Goal: Information Seeking & Learning: Learn about a topic

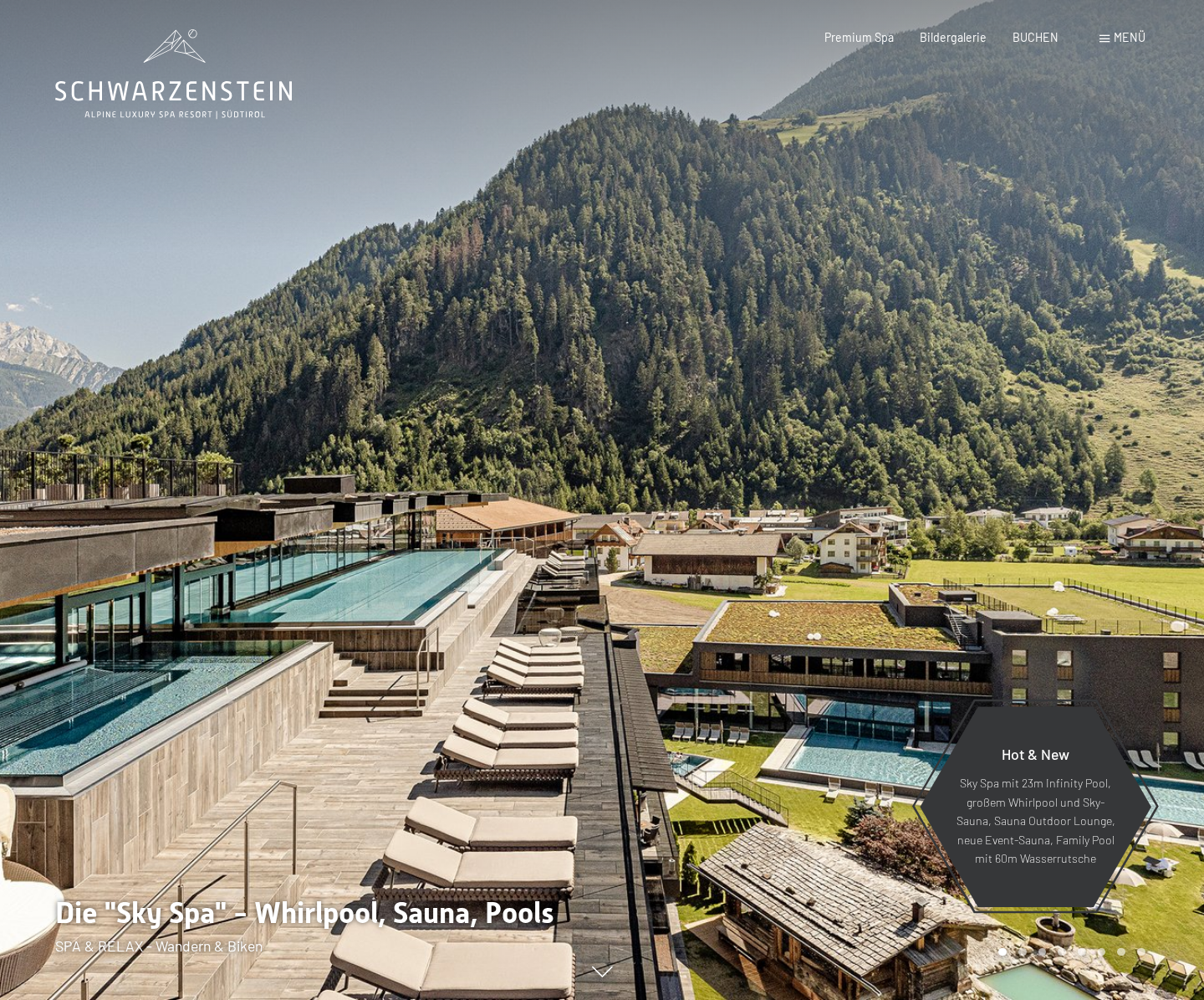
click at [1116, 38] on span "Menü" at bounding box center [1129, 36] width 32 height 14
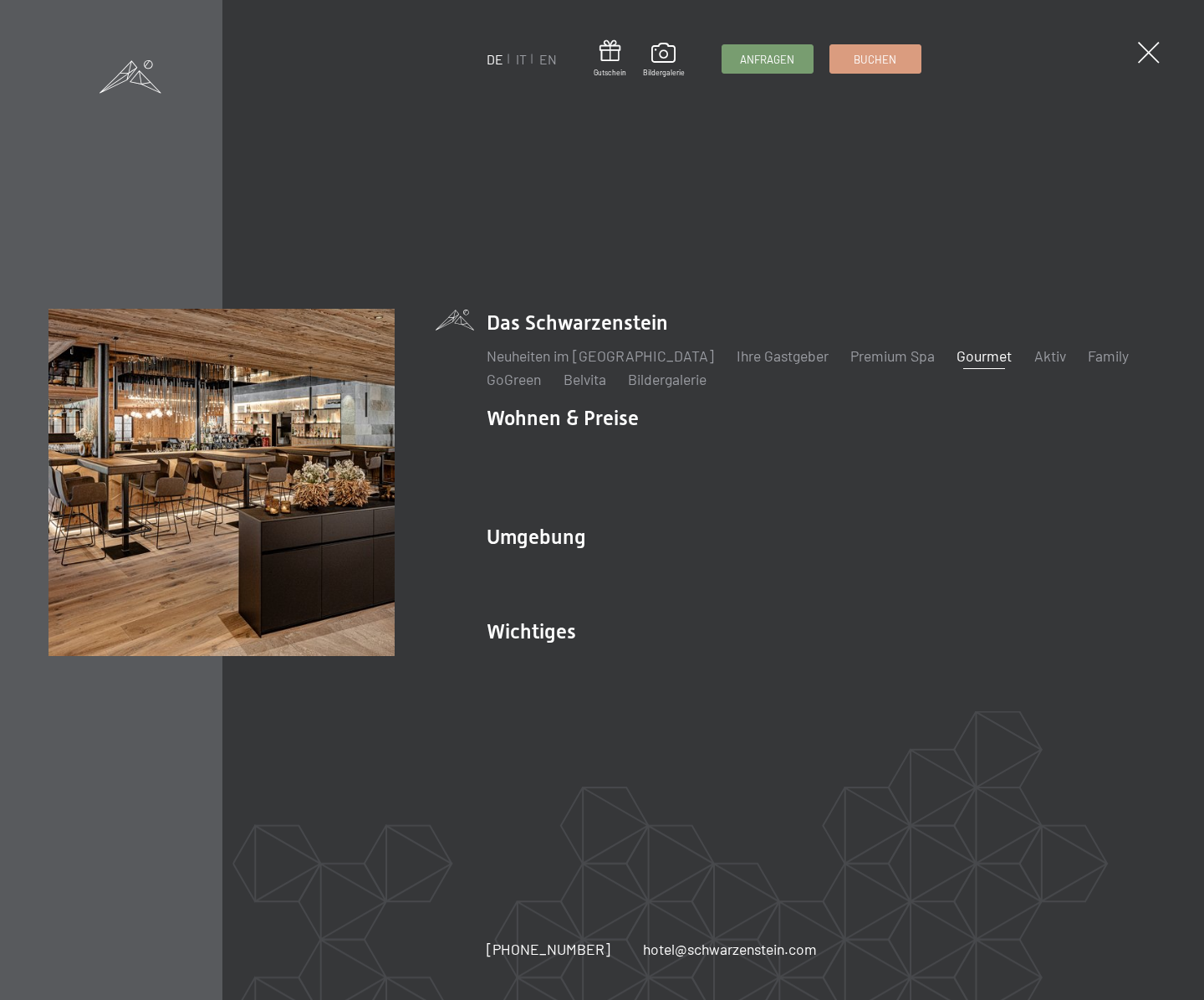
click at [956, 365] on link "Gourmet" at bounding box center [984, 355] width 56 height 18
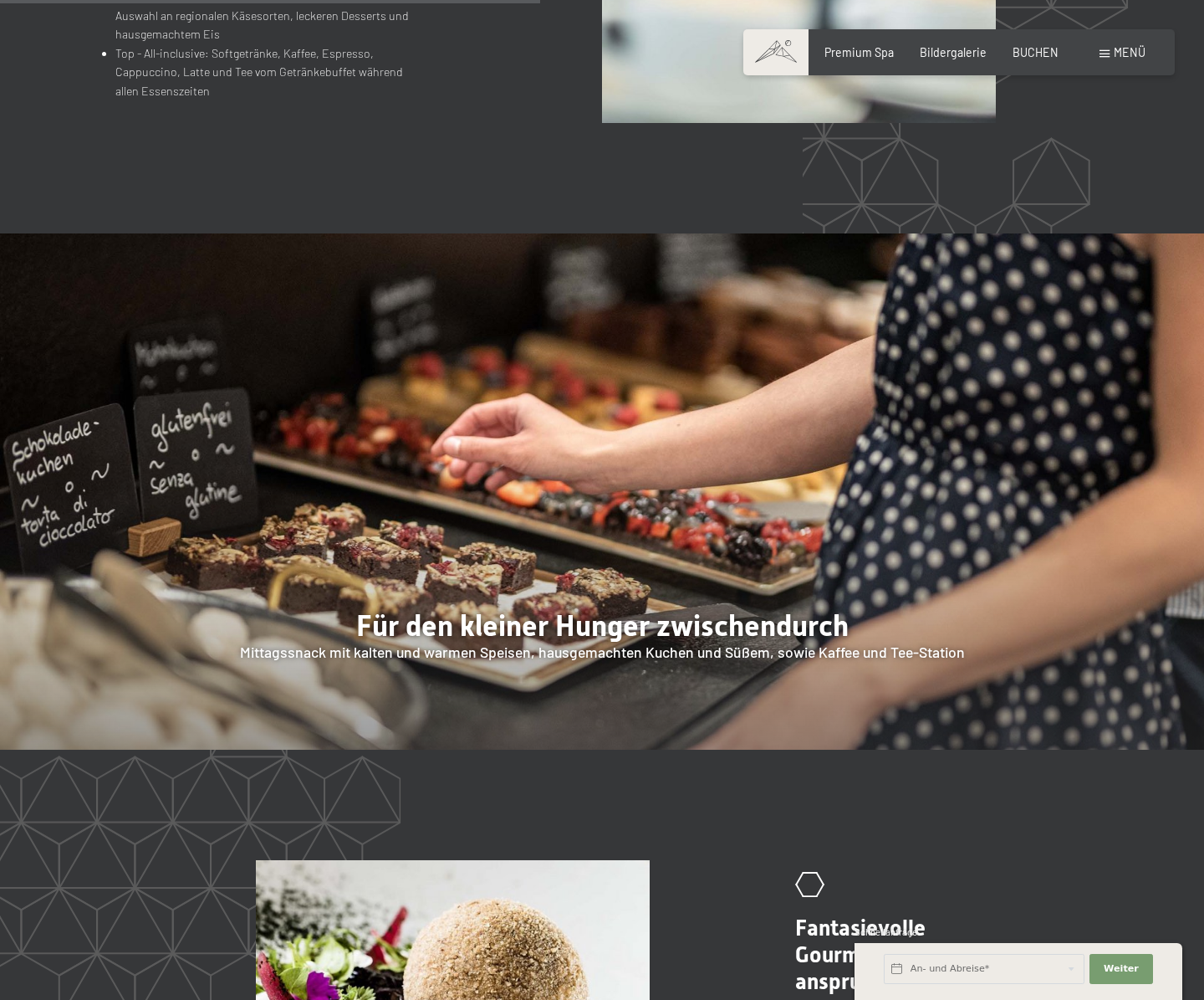
scroll to position [2409, 0]
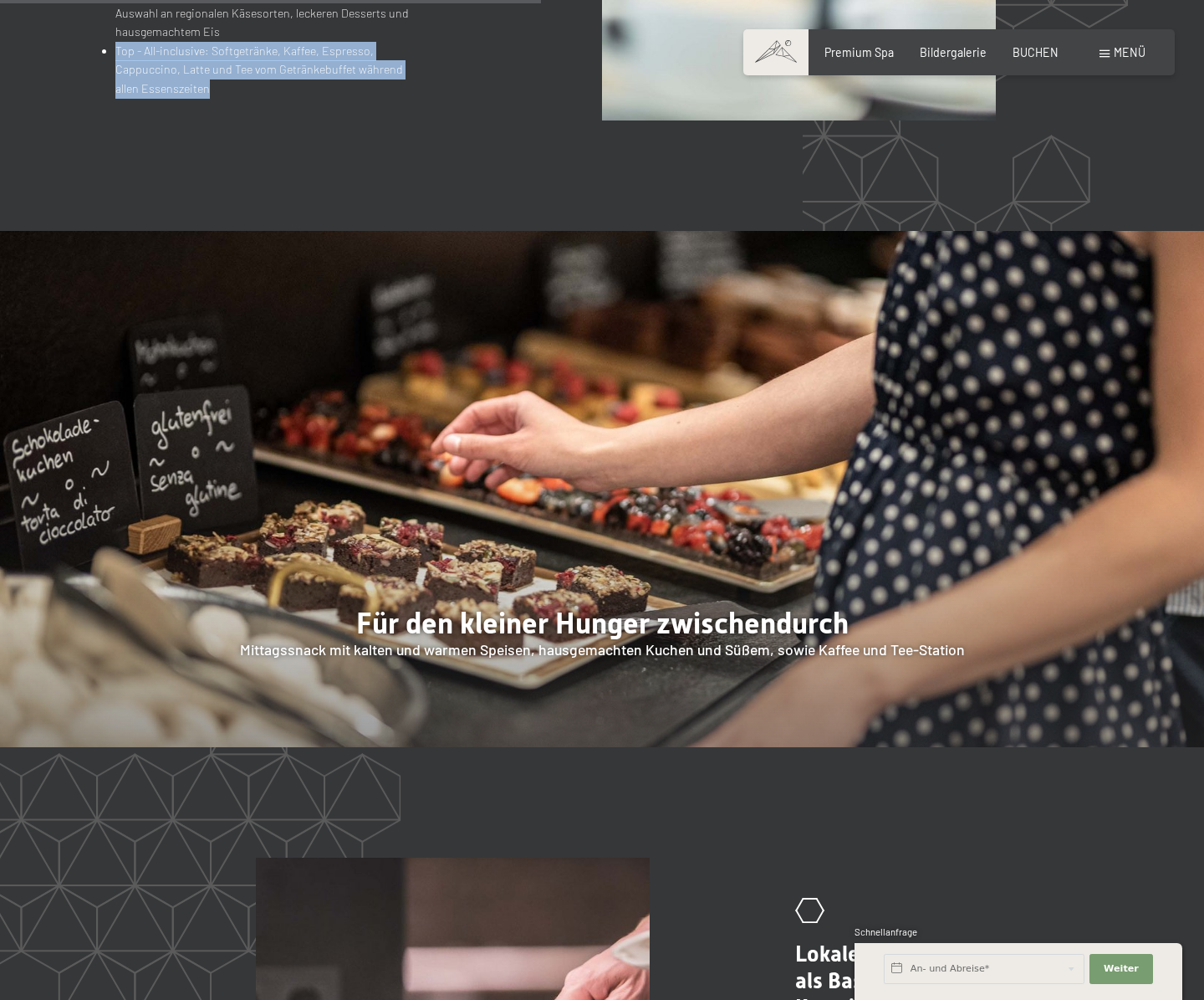
drag, startPoint x: 114, startPoint y: 32, endPoint x: 251, endPoint y: 75, distance: 143.6
click at [251, 75] on li "Top - All-inclusive: Softgetränke, Kaffee, Espresso, Cappuccino, Latte und Tee …" at bounding box center [262, 70] width 294 height 57
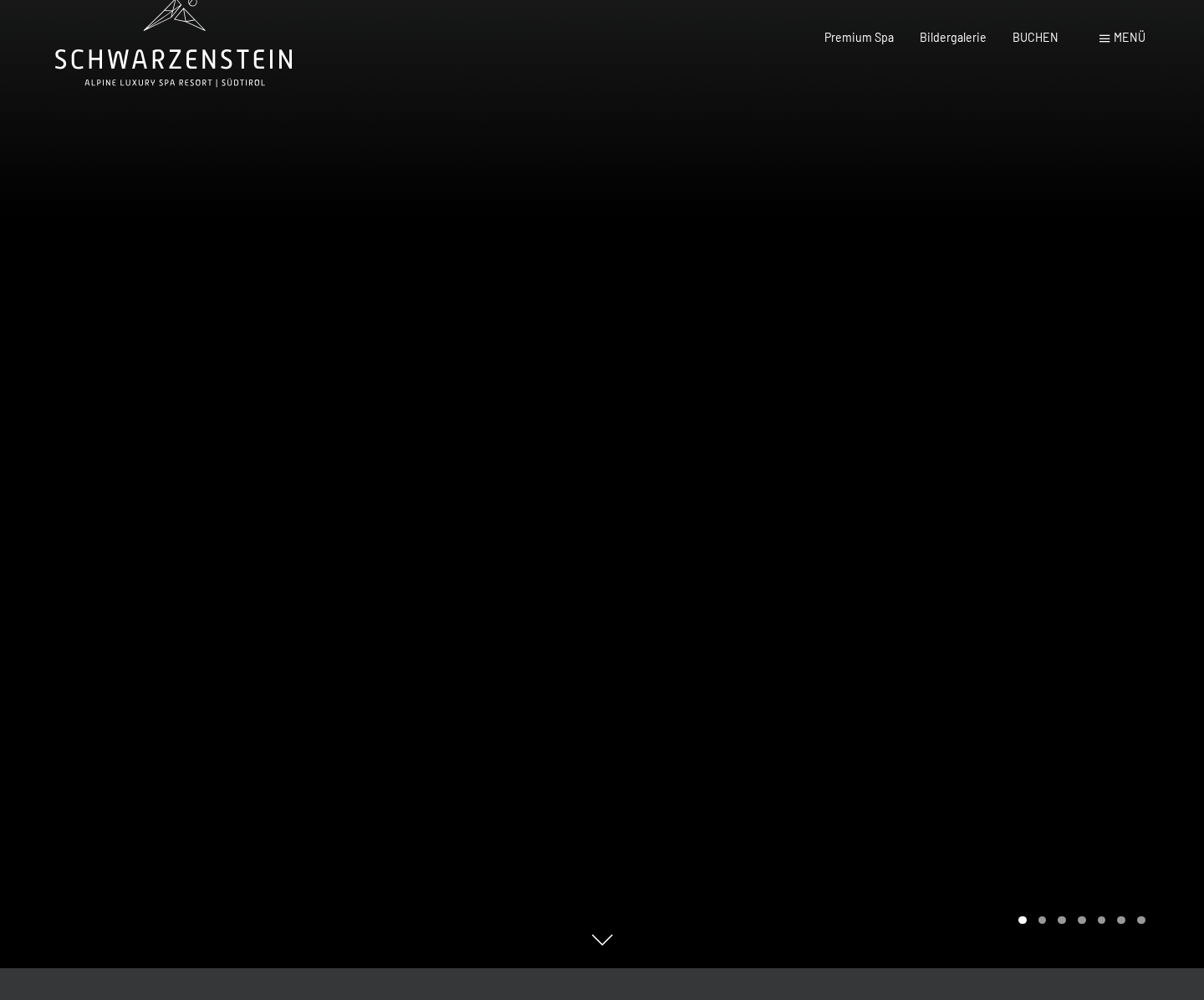
scroll to position [0, 0]
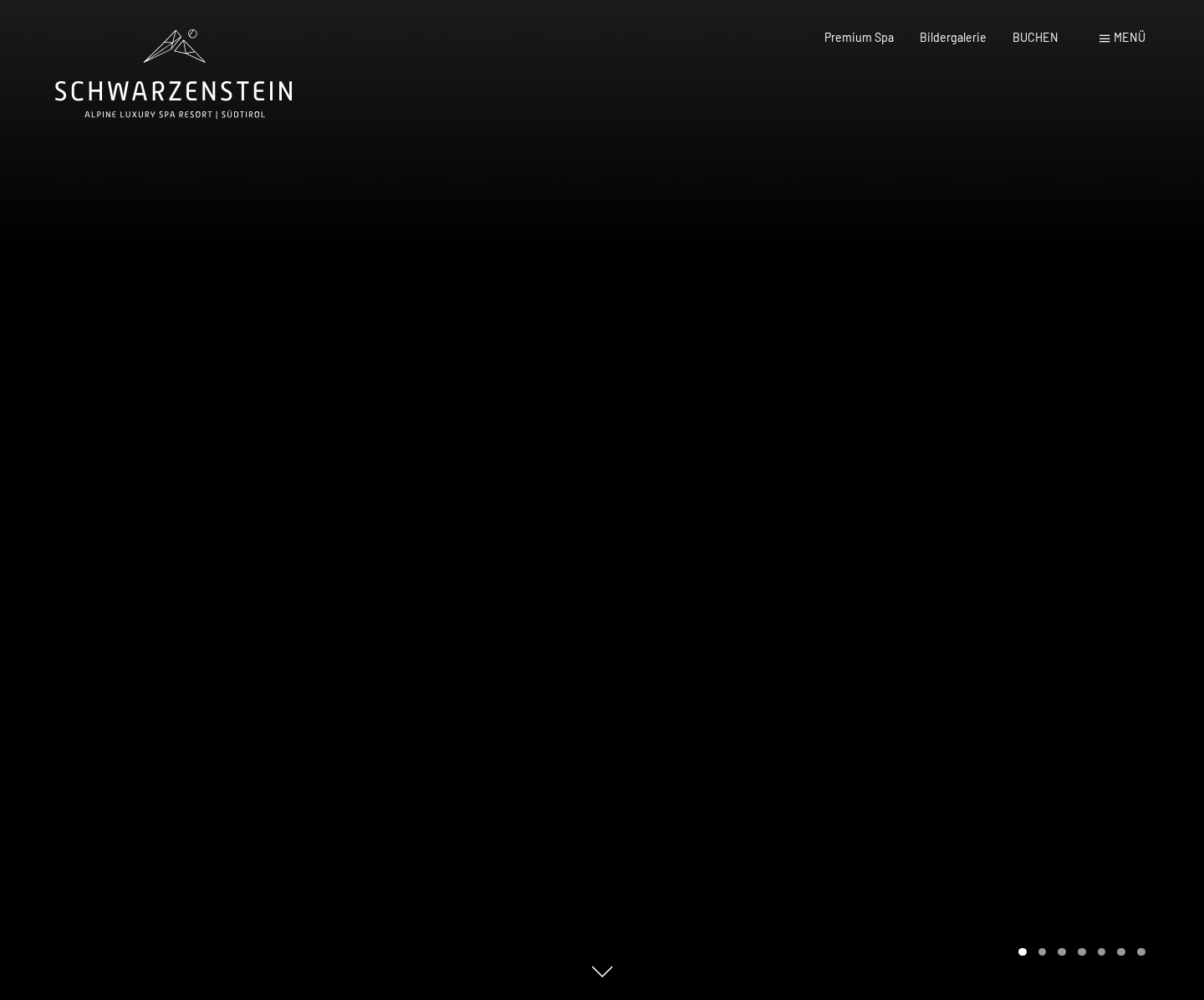
click at [1116, 44] on div "Menü" at bounding box center [1122, 37] width 46 height 16
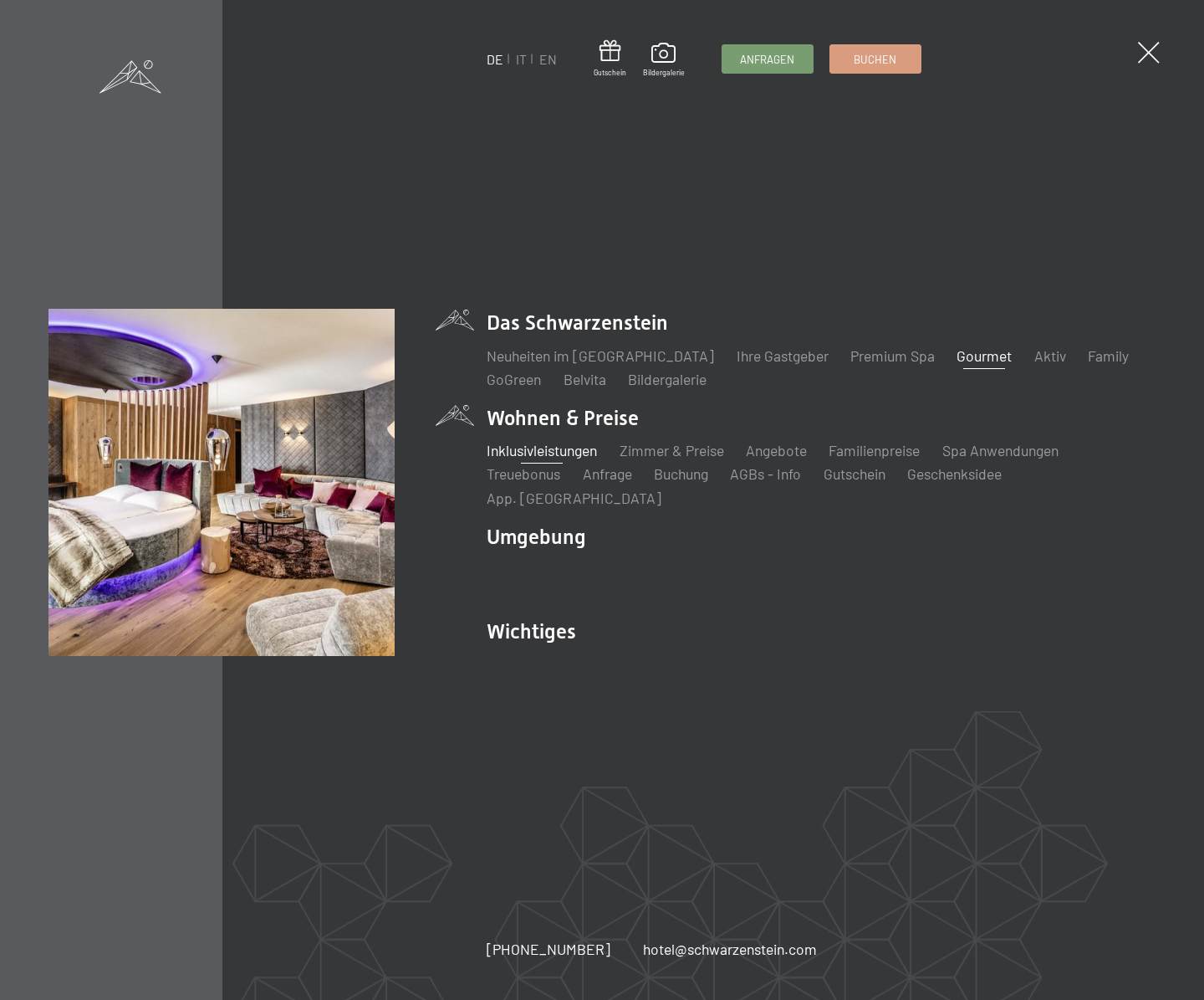
click at [566, 460] on link "Inklusivleistungen" at bounding box center [541, 449] width 110 height 18
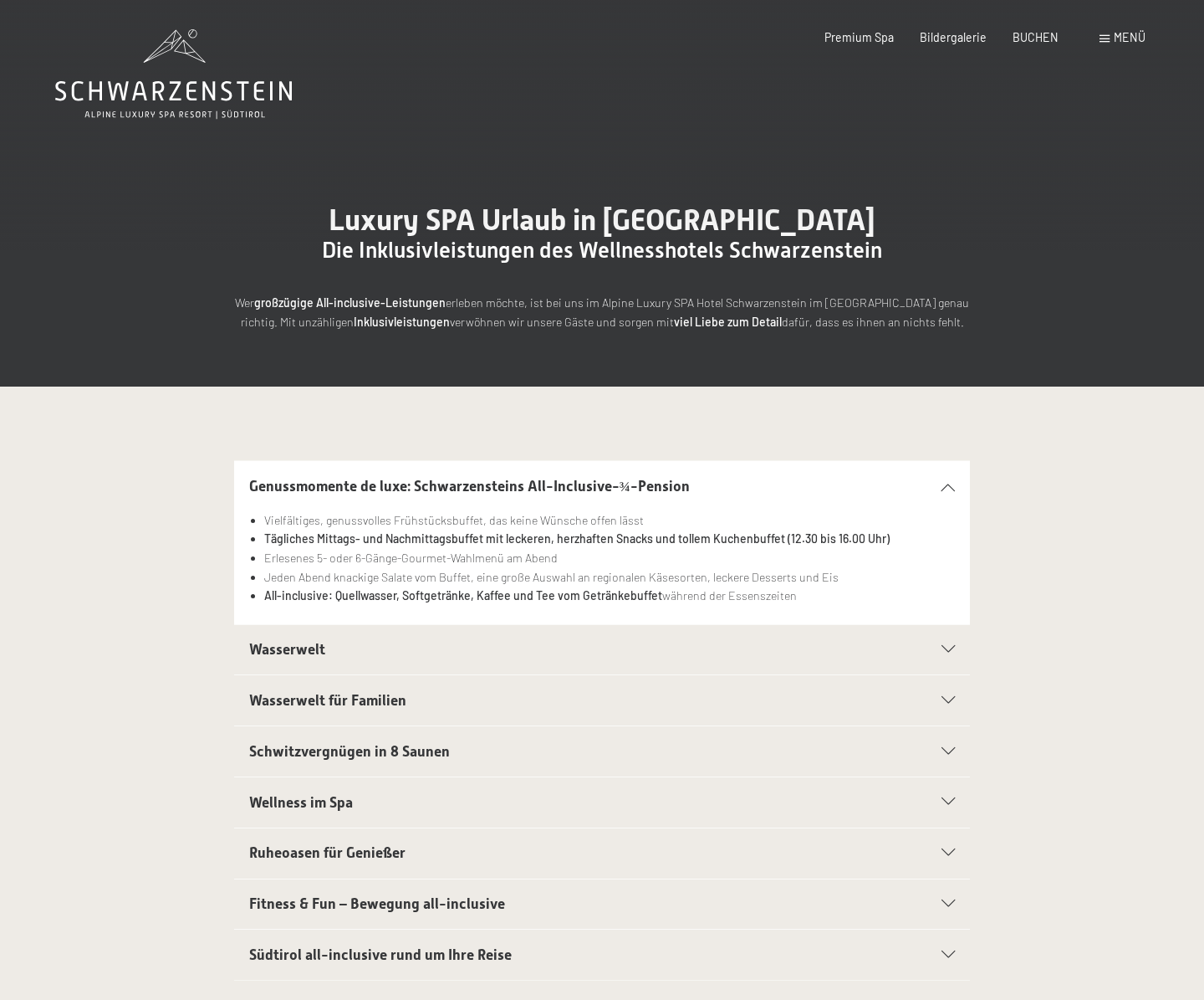
click at [949, 483] on icon at bounding box center [949, 487] width 13 height 8
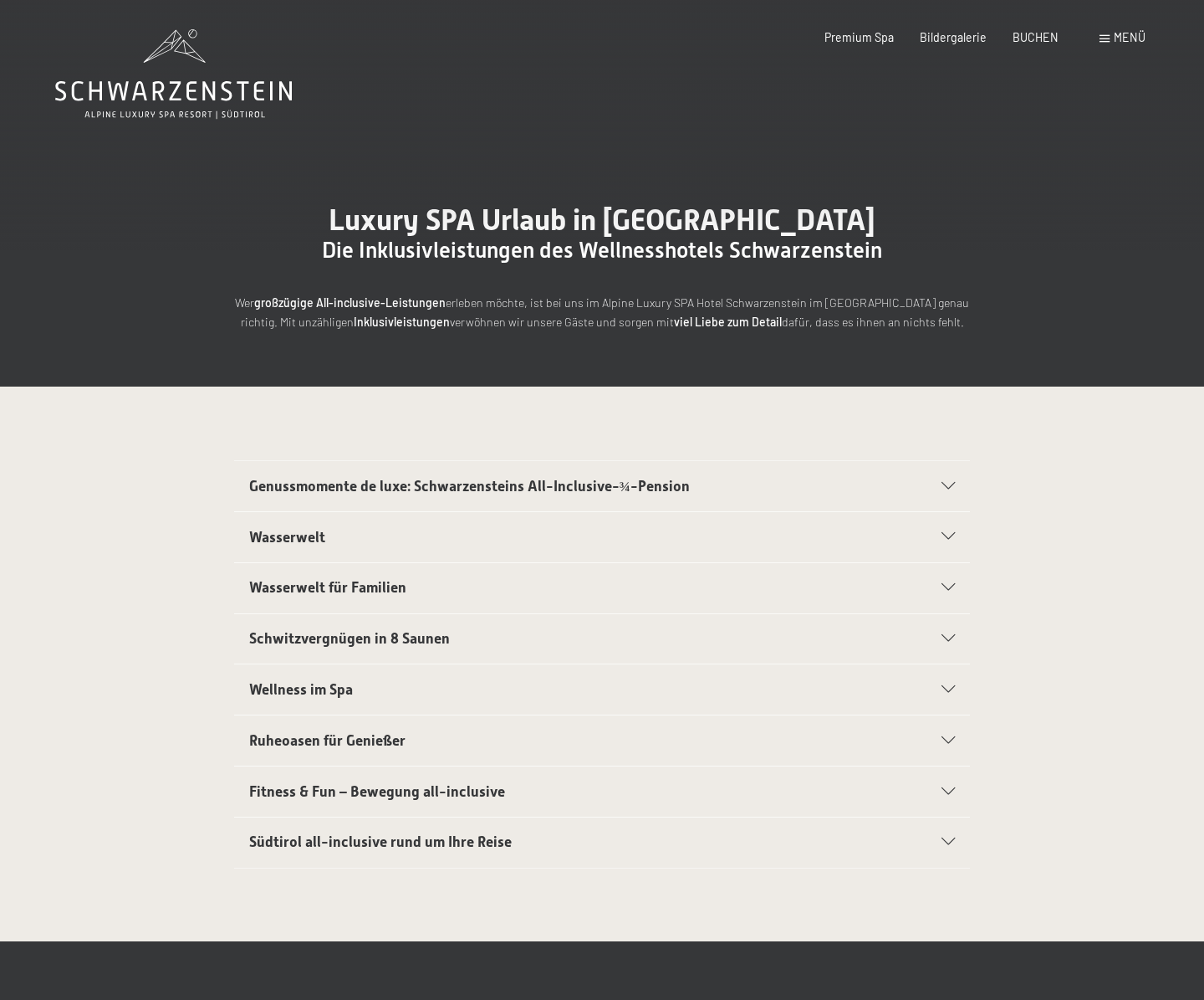
click at [949, 483] on icon at bounding box center [949, 487] width 13 height 8
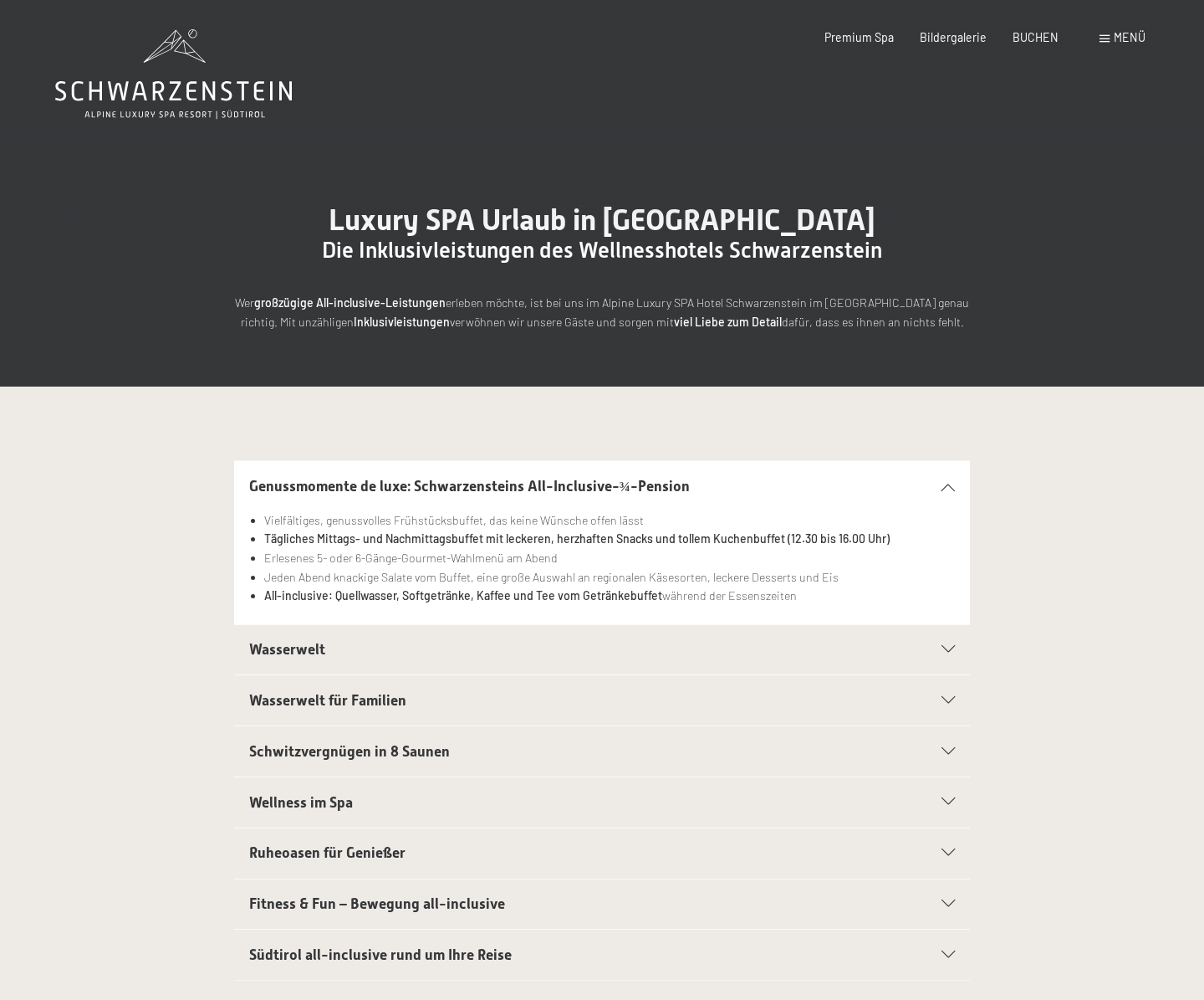
click at [949, 483] on icon at bounding box center [949, 487] width 13 height 8
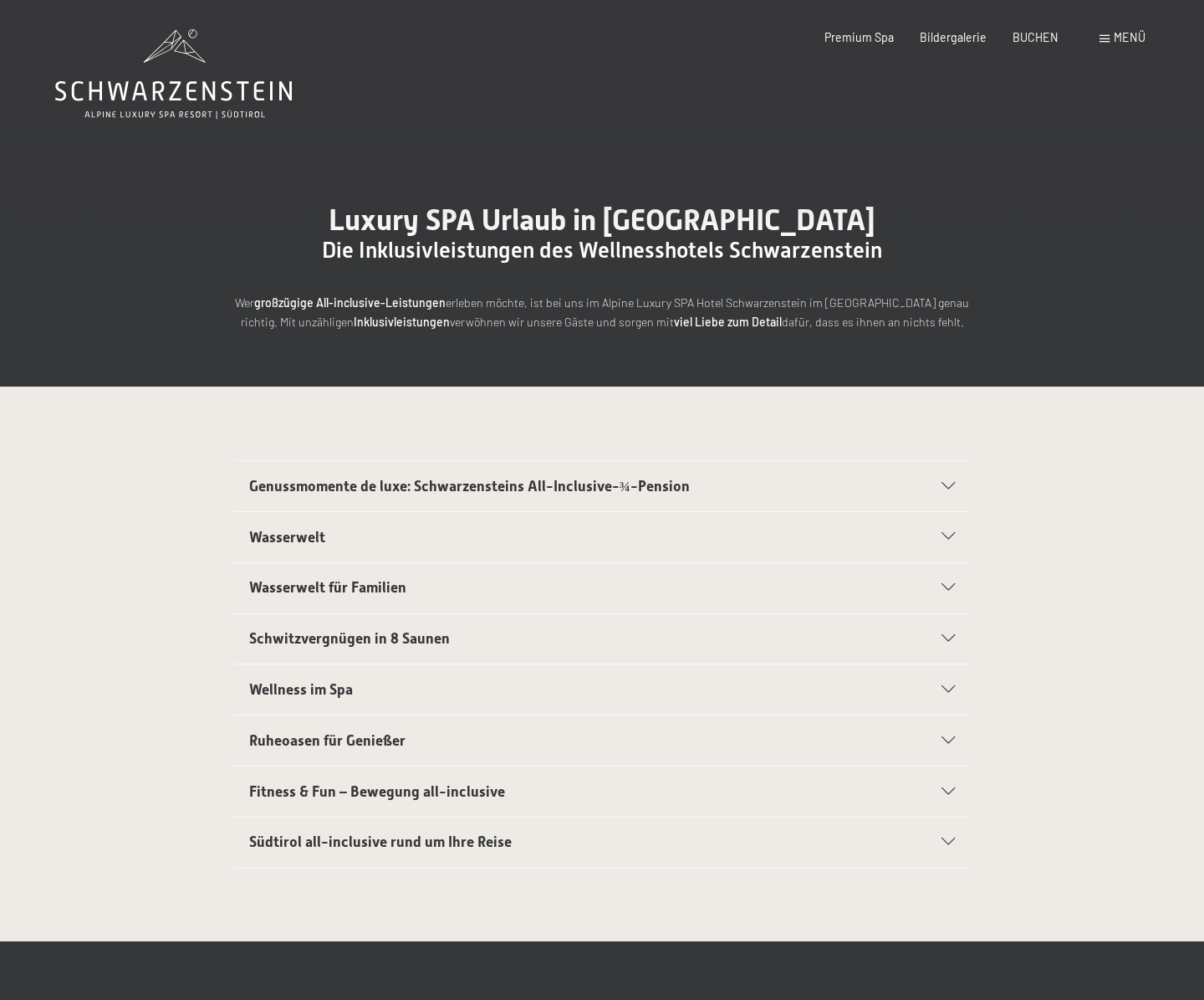
click at [942, 537] on icon at bounding box center [949, 536] width 13 height 8
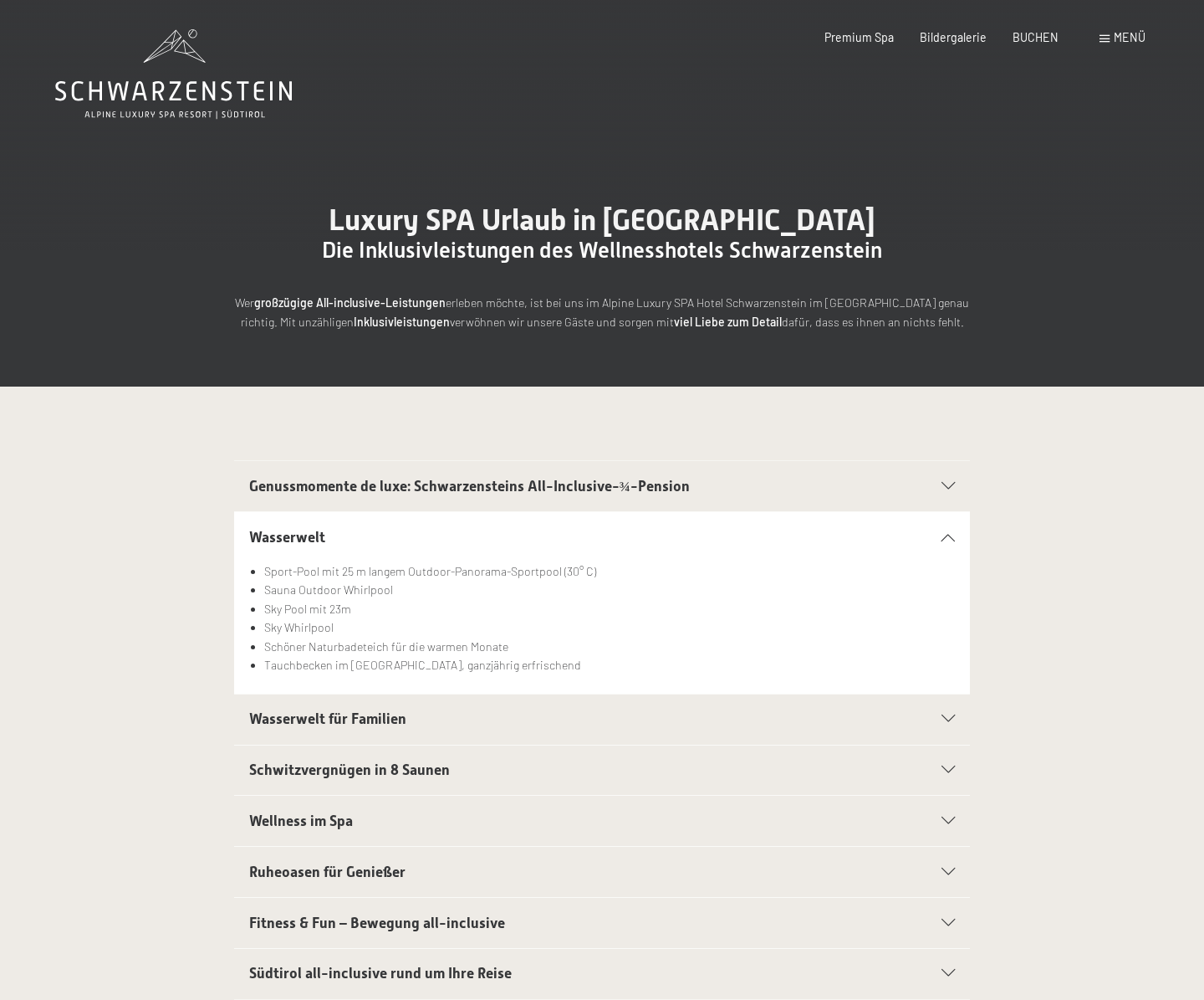
click at [942, 537] on icon at bounding box center [949, 536] width 13 height 8
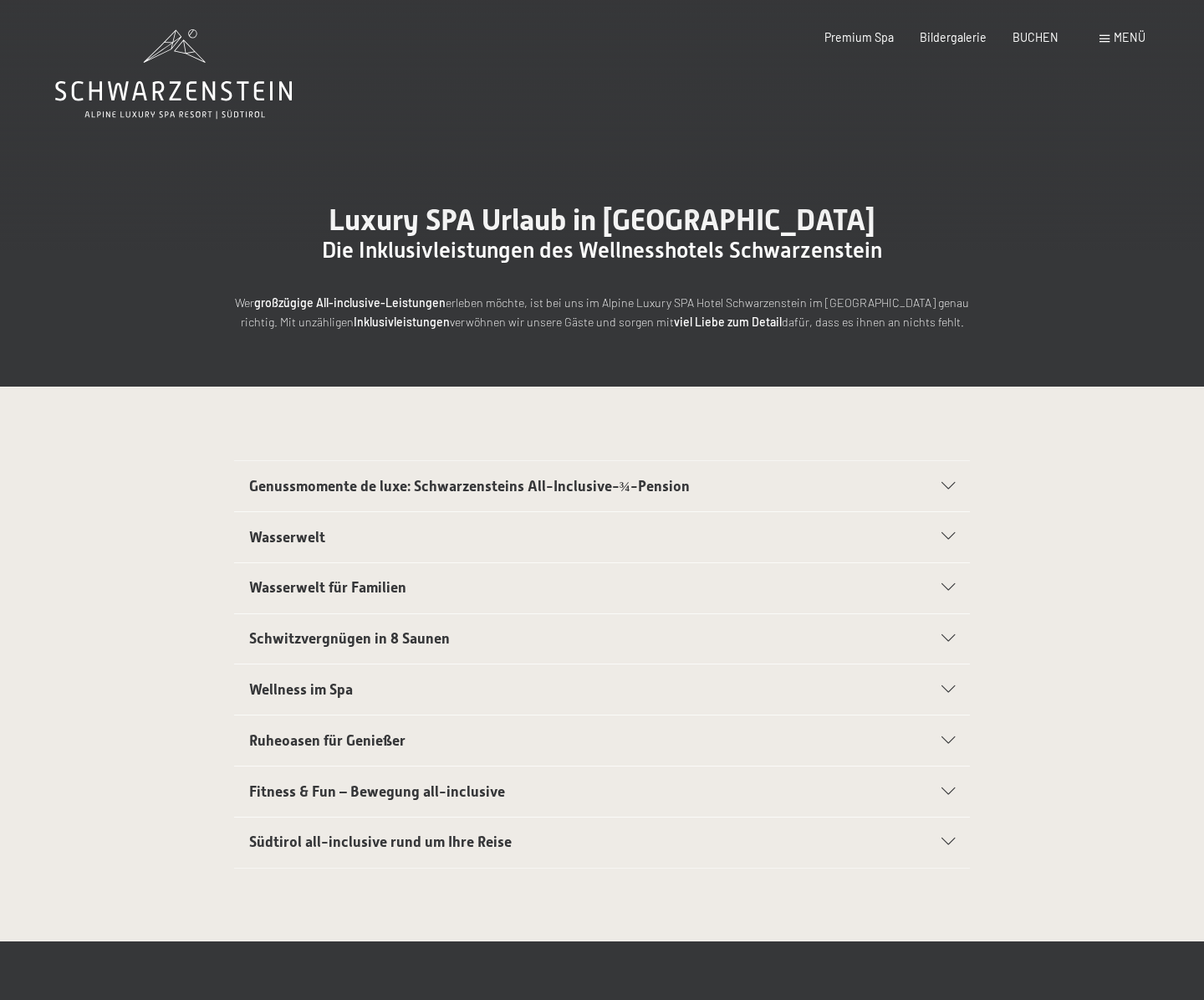
click at [1107, 37] on span at bounding box center [1104, 39] width 10 height 8
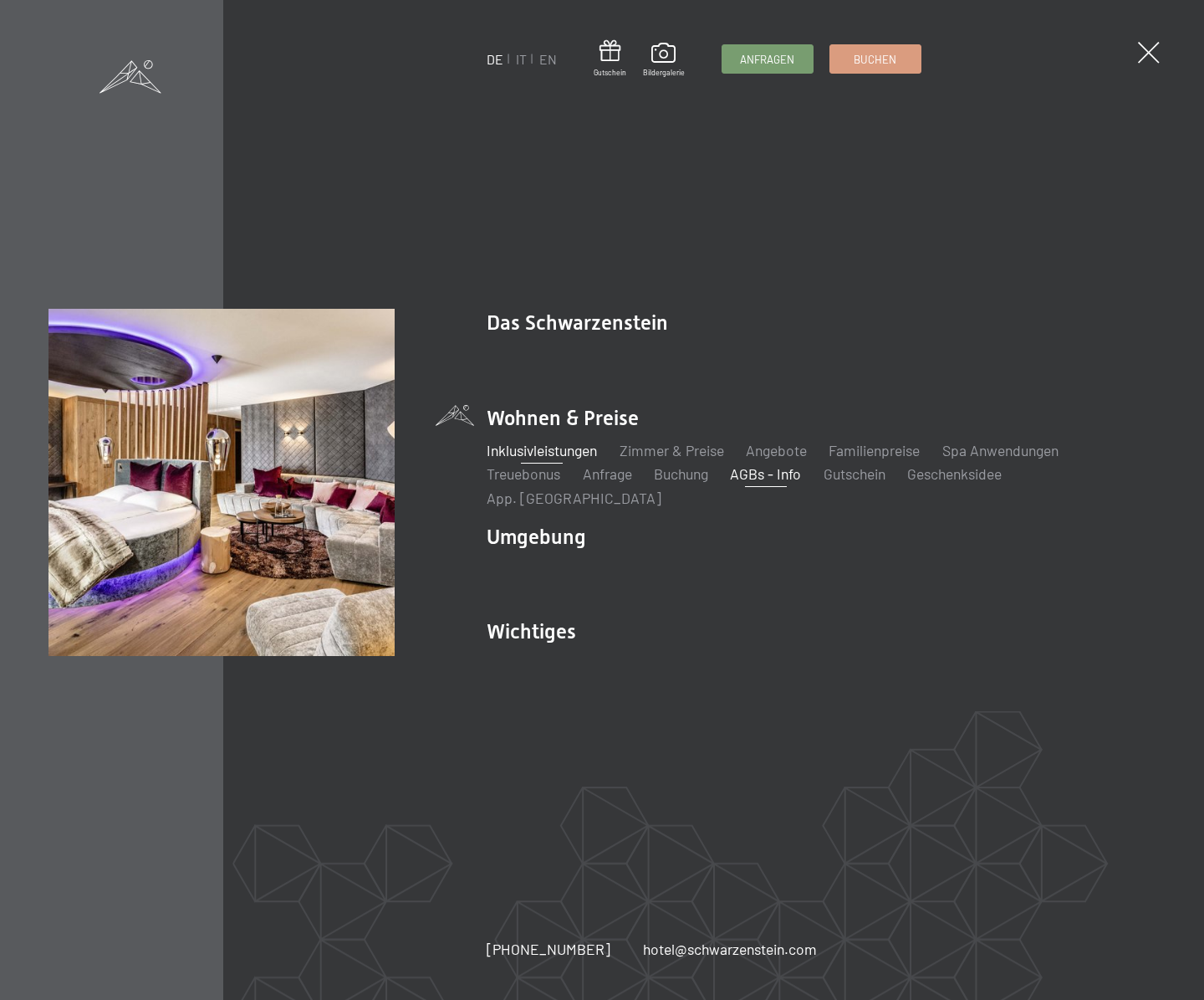
click at [784, 483] on link "AGBs - Info" at bounding box center [766, 473] width 71 height 18
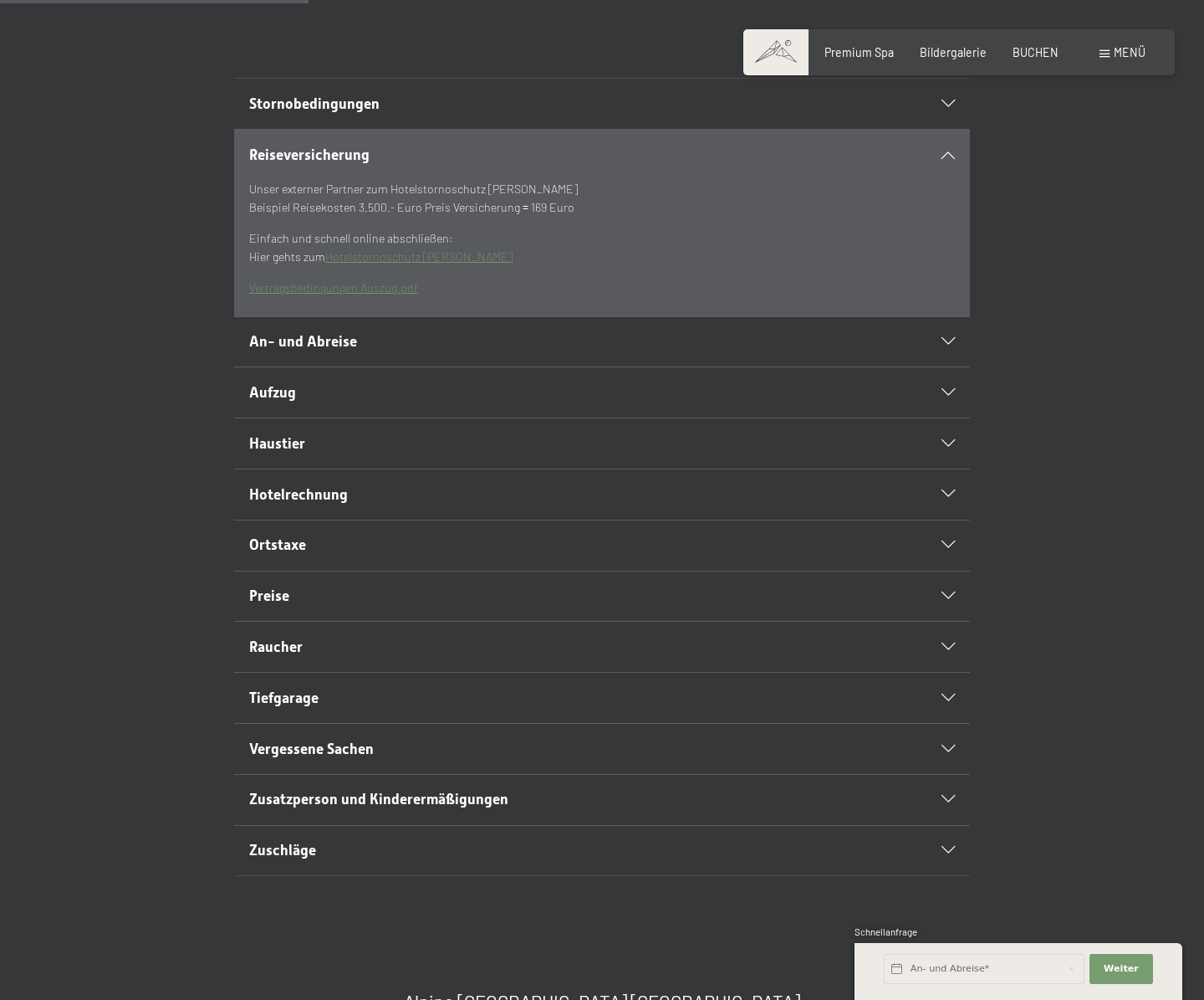
scroll to position [383, 0]
click at [329, 606] on h2 "Preise" at bounding box center [567, 595] width 636 height 21
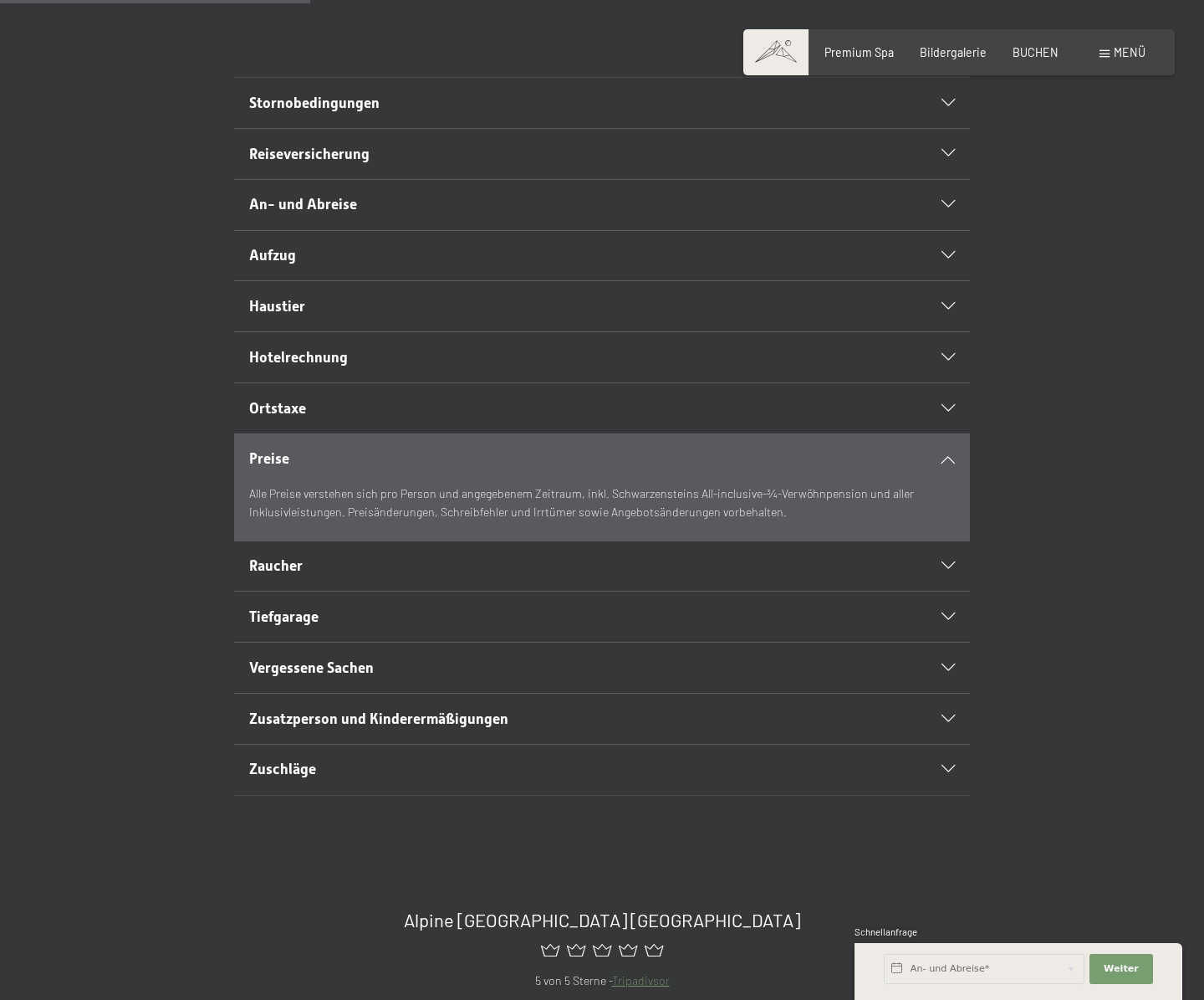
click at [386, 419] on h2 "Ortstaxe" at bounding box center [567, 409] width 636 height 21
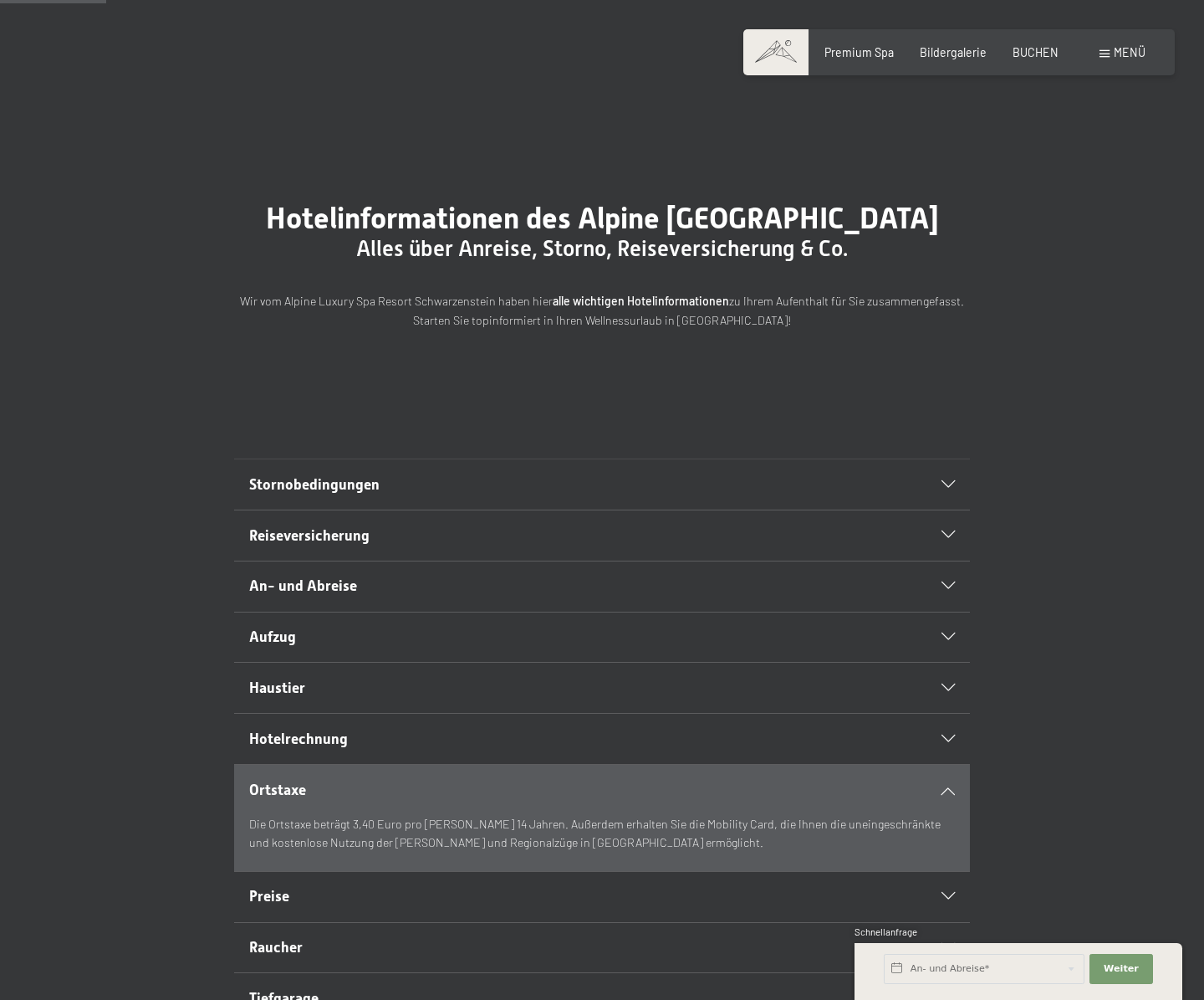
scroll to position [0, 0]
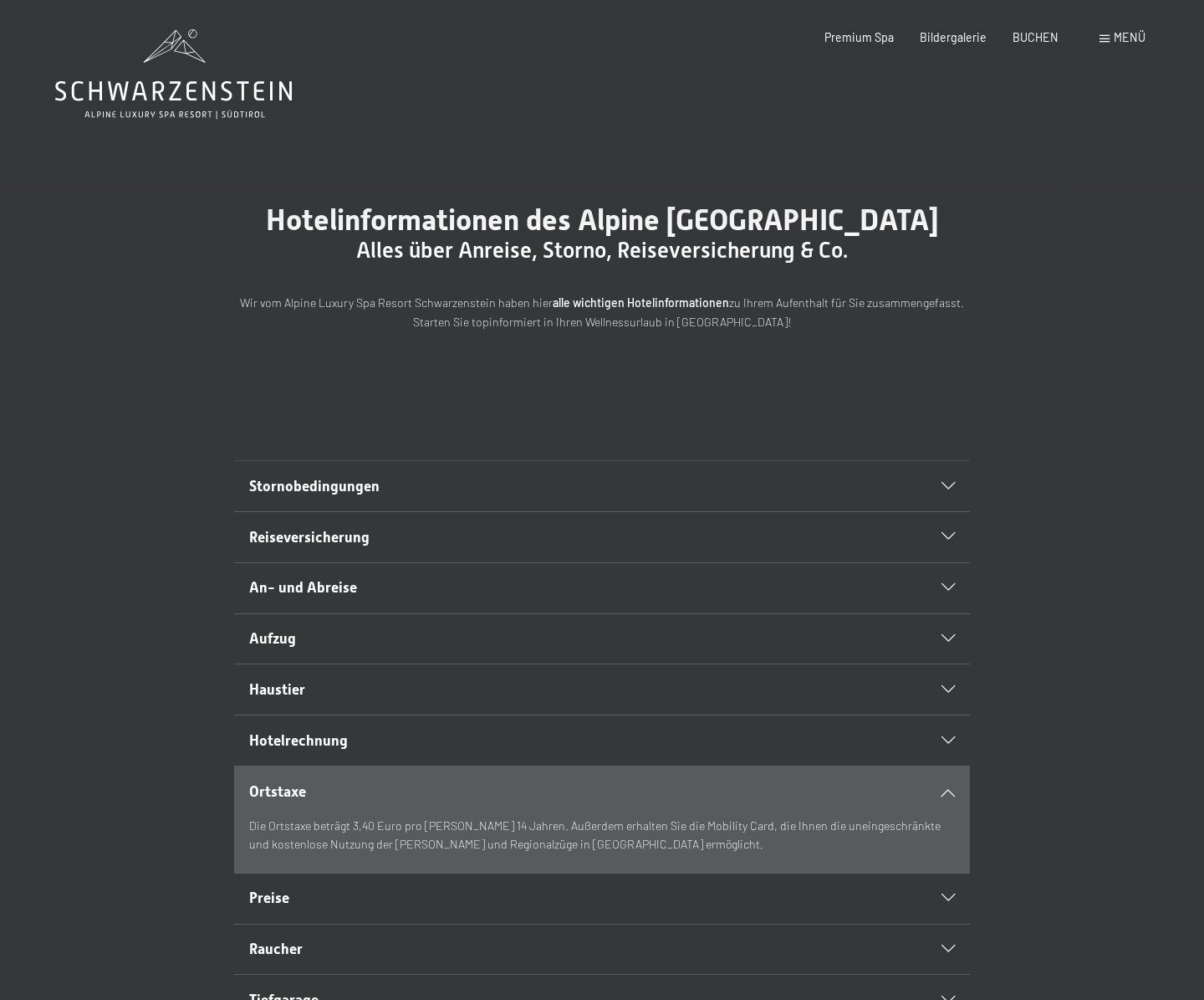
click at [1128, 36] on span "Menü" at bounding box center [1129, 36] width 32 height 14
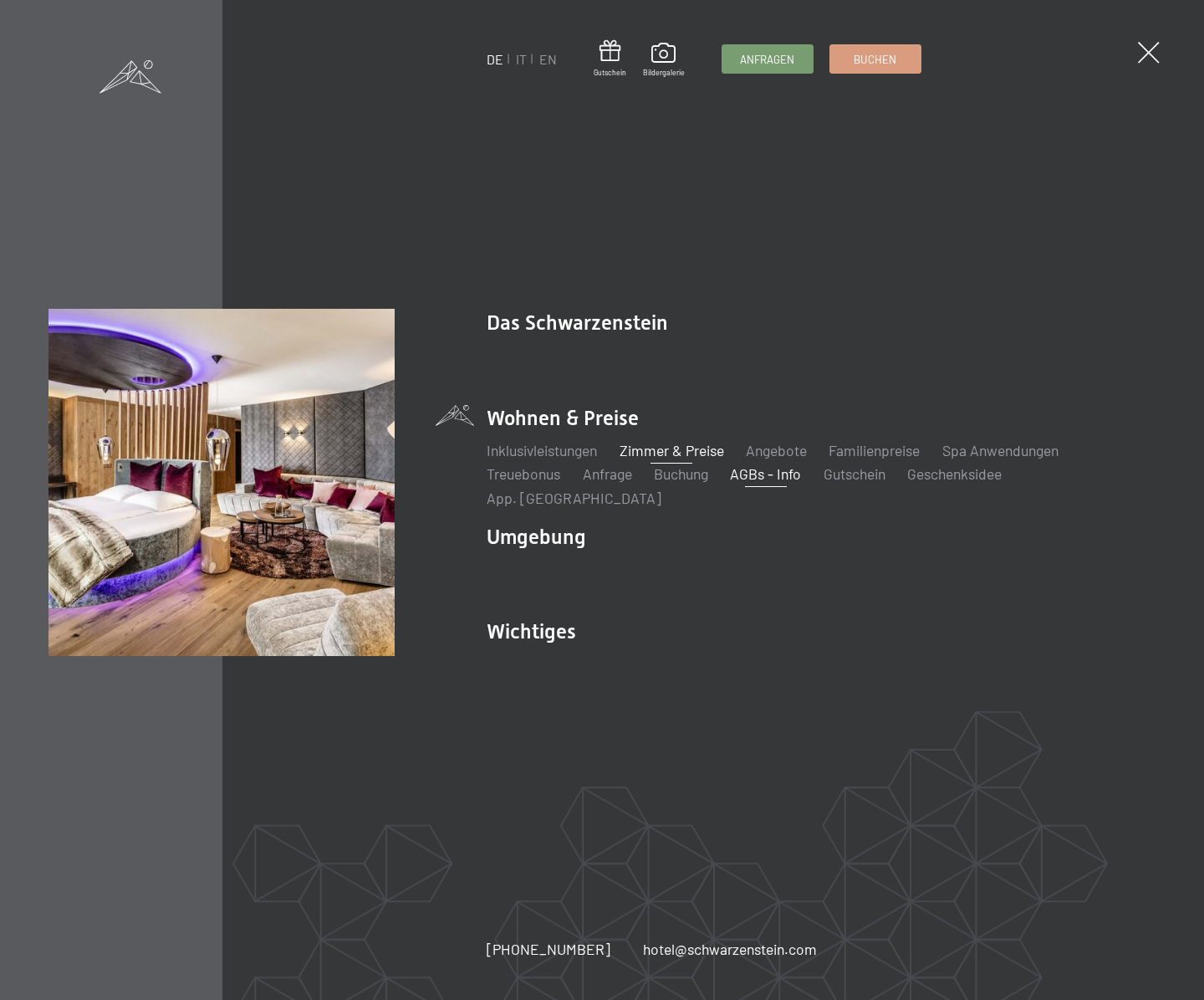
click at [655, 460] on link "Zimmer & Preise" at bounding box center [672, 449] width 105 height 18
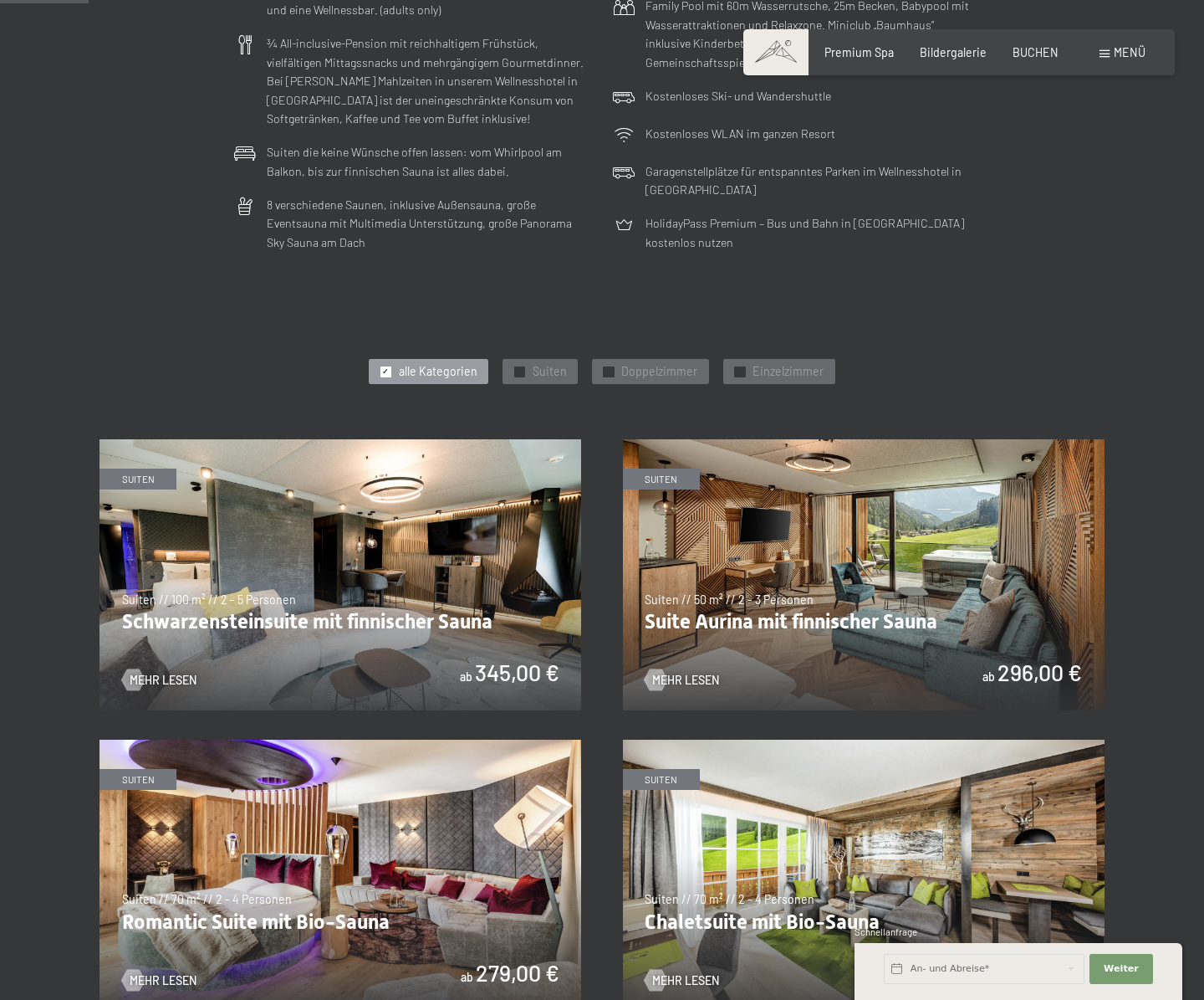
scroll to position [30, 0]
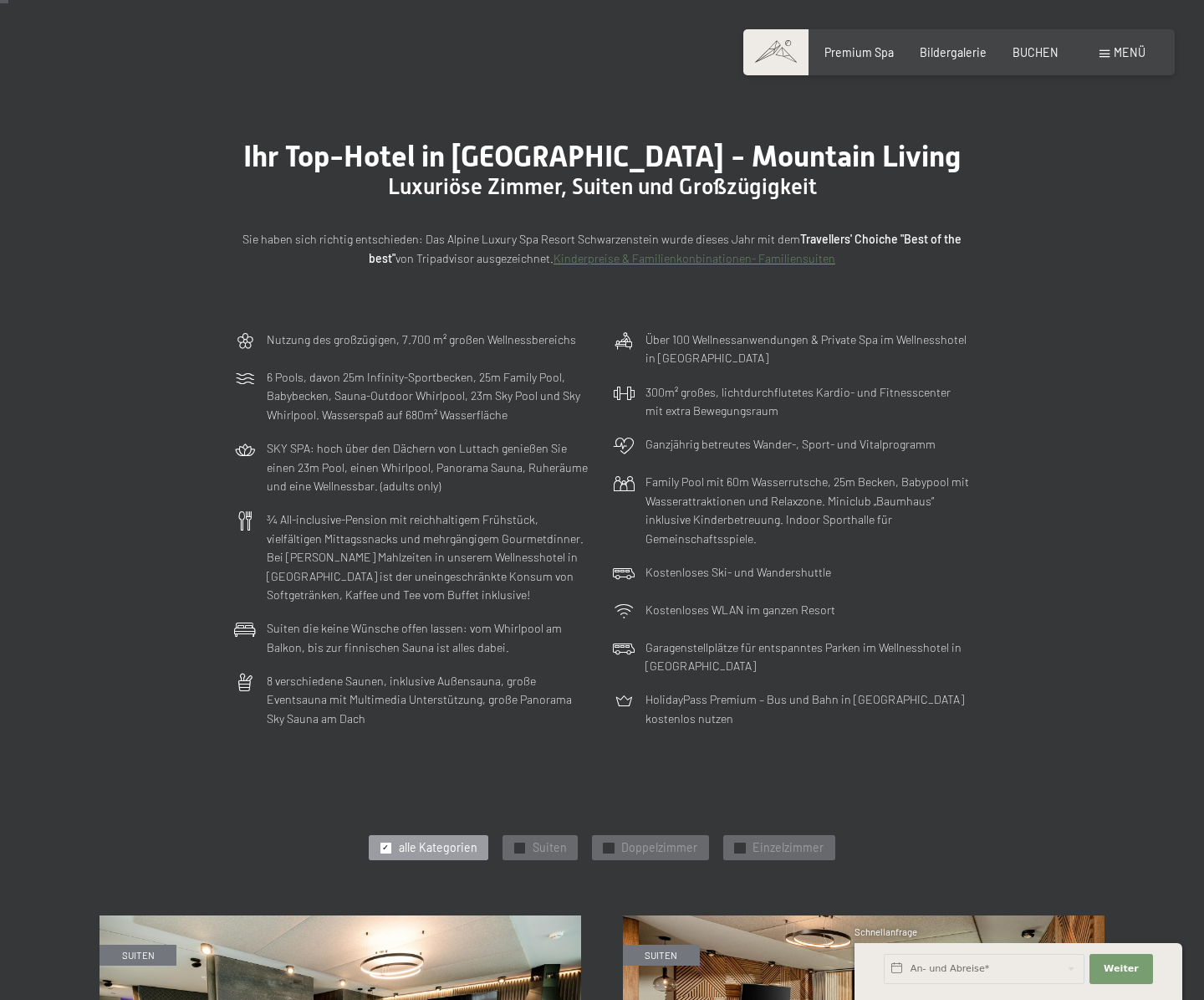
click at [1117, 49] on span "Menü" at bounding box center [1129, 52] width 32 height 14
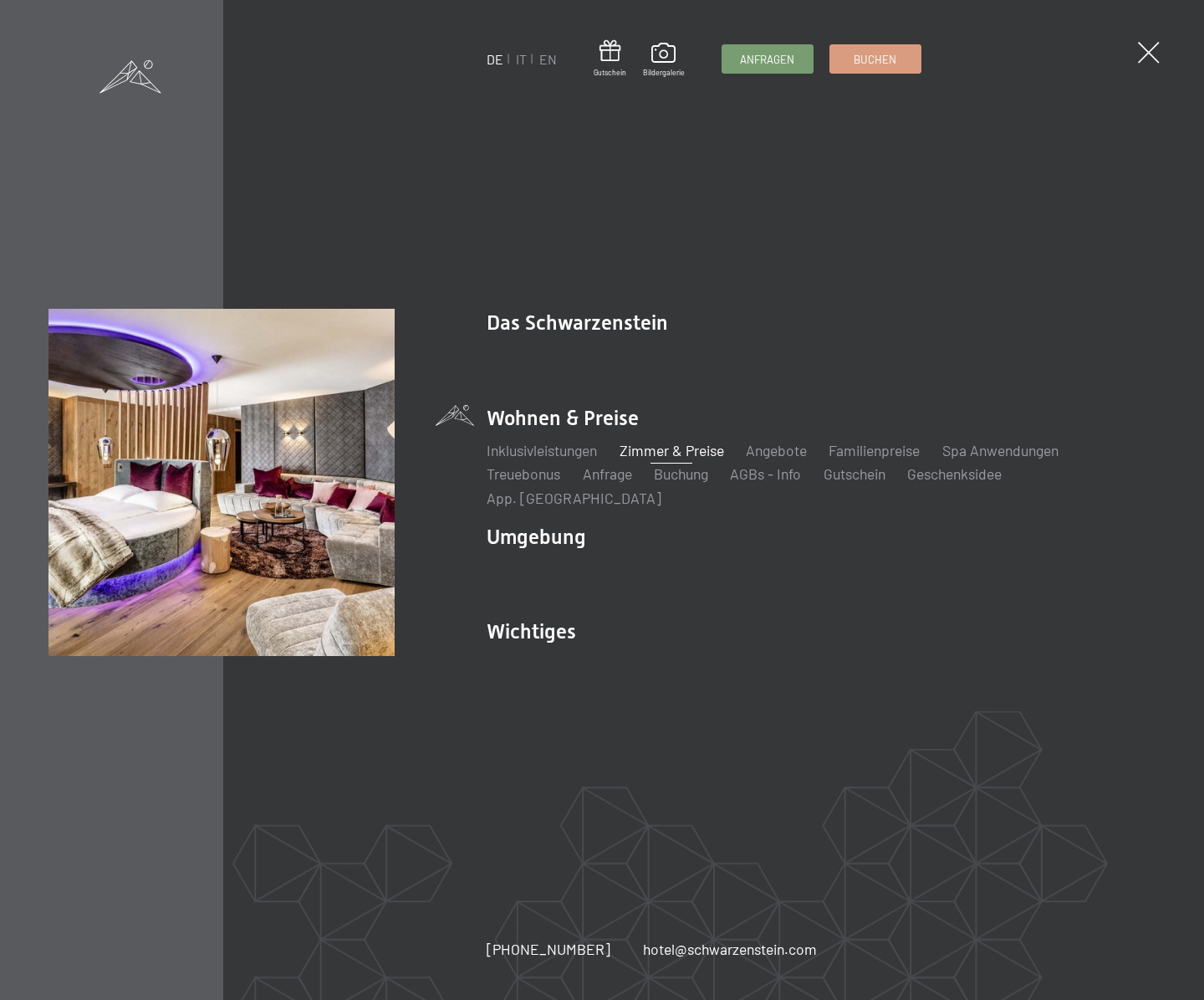
scroll to position [62, 0]
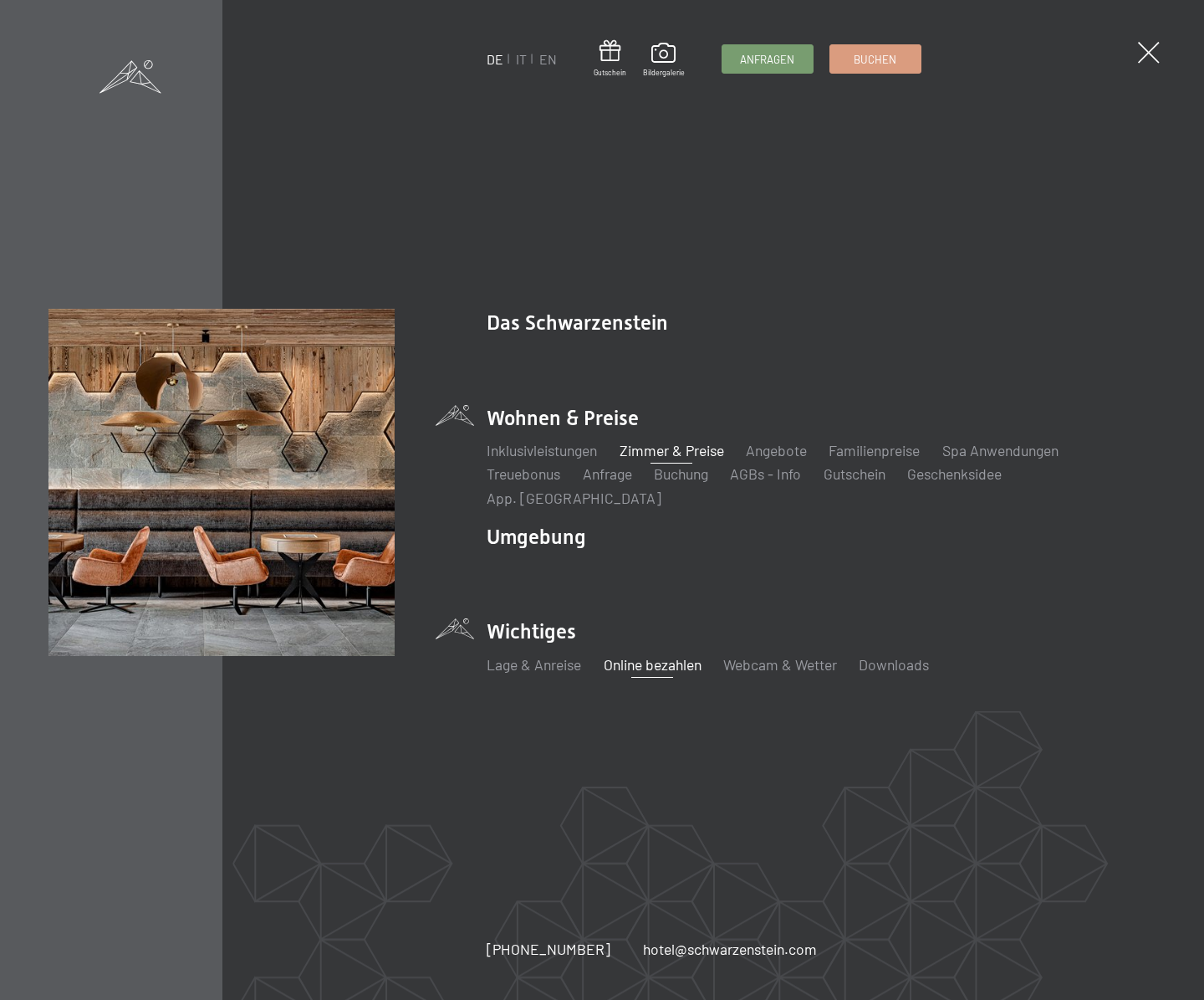
click at [675, 658] on link "Online bezahlen" at bounding box center [652, 664] width 98 height 18
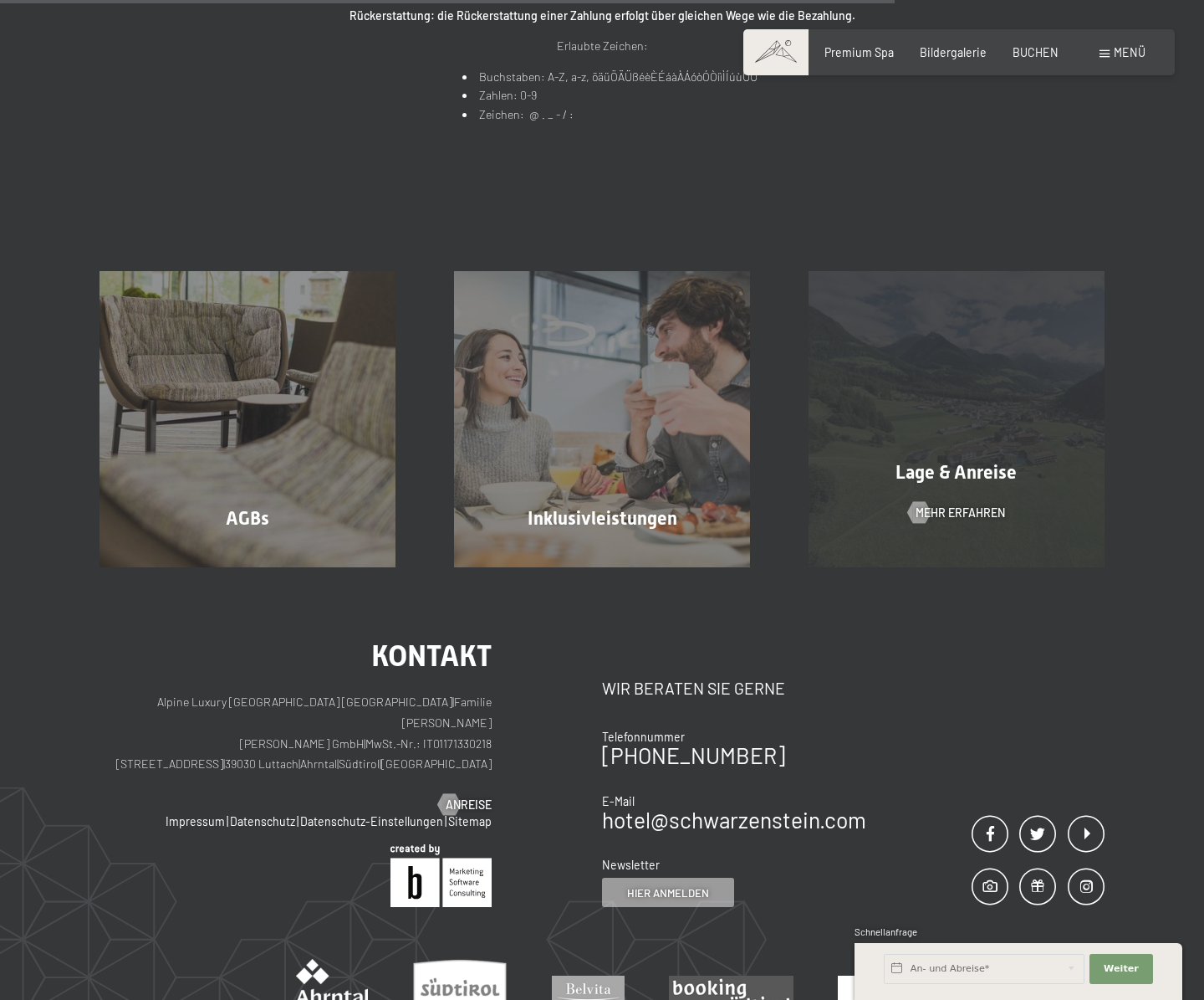
scroll to position [891, 0]
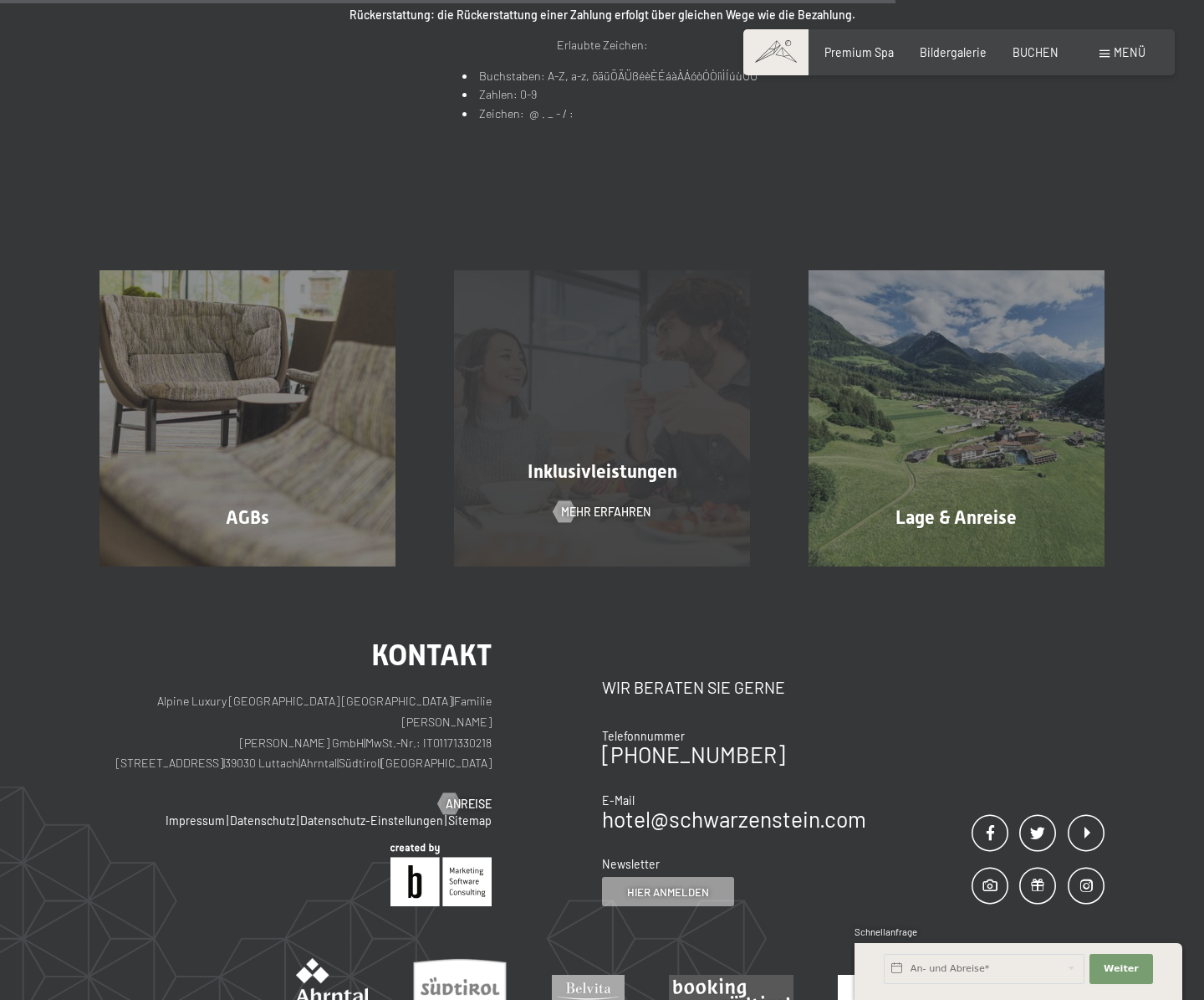
click at [623, 413] on div "Inklusivleistungen Mehr erfahren" at bounding box center [602, 418] width 355 height 296
